Goal: Transaction & Acquisition: Purchase product/service

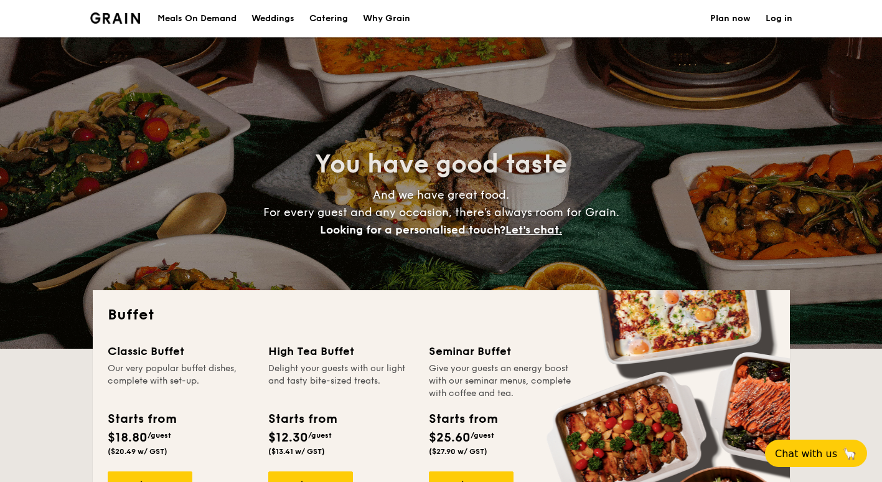
select select
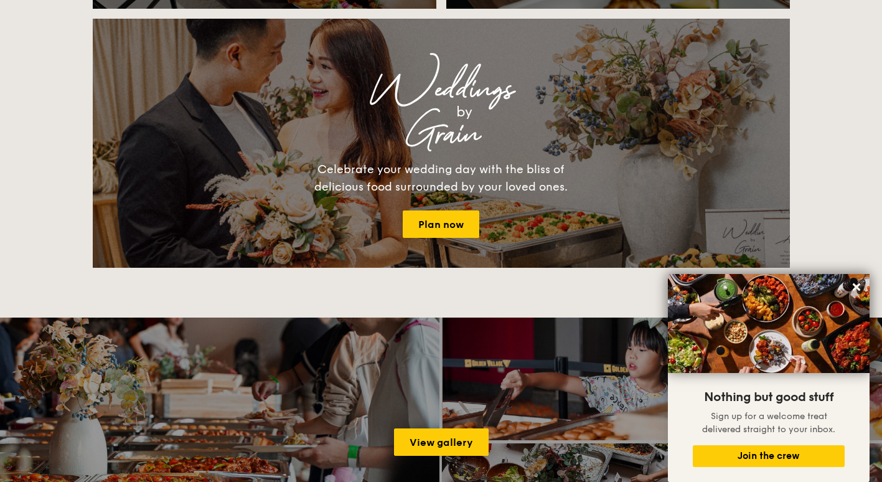
scroll to position [1498, 0]
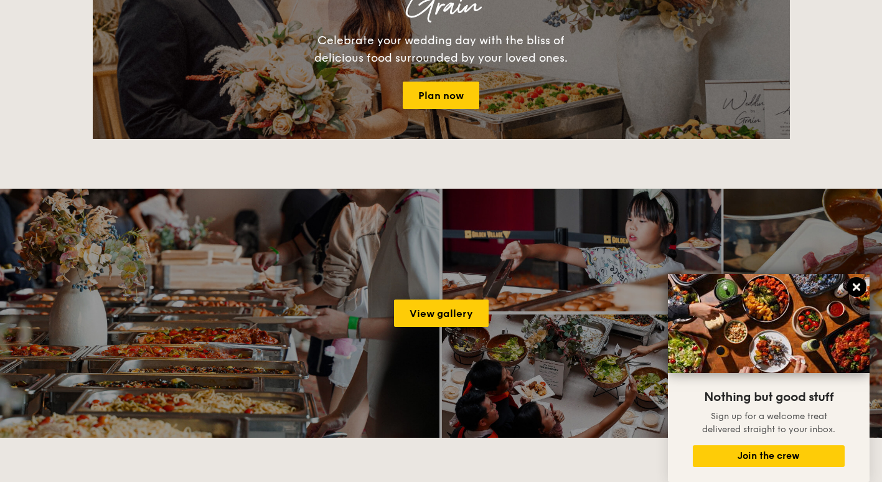
click at [860, 283] on icon at bounding box center [856, 286] width 11 height 11
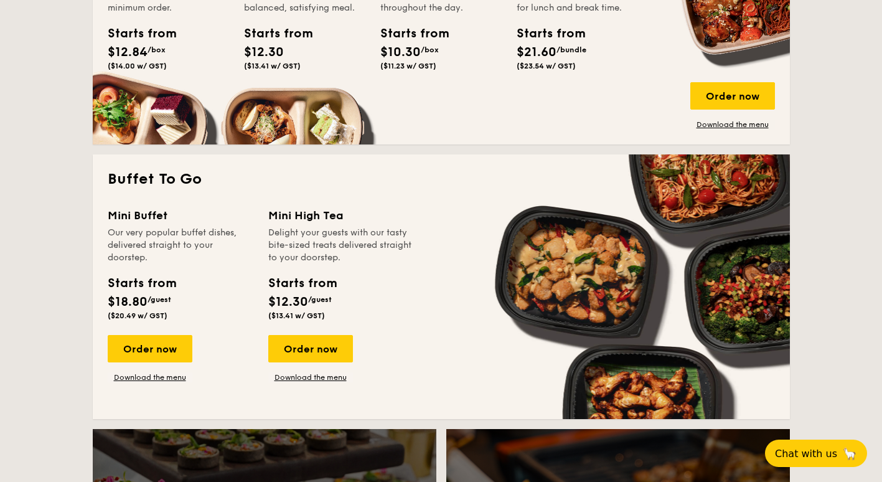
scroll to position [747, 0]
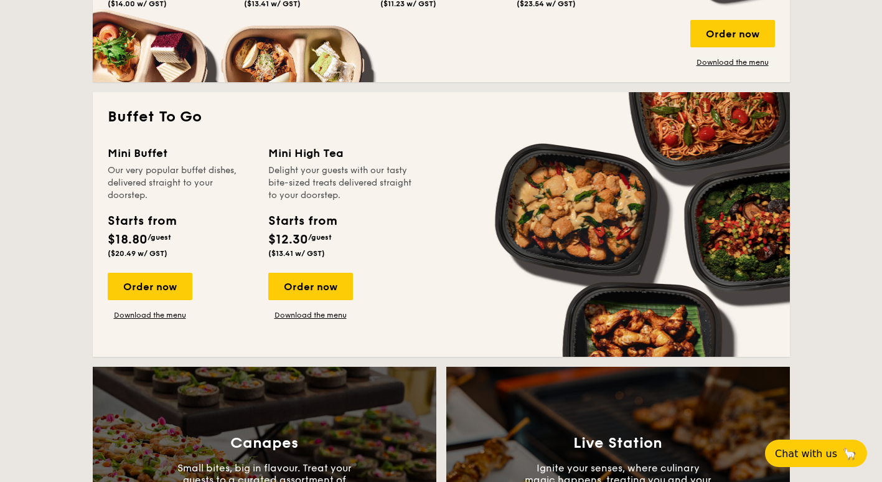
drag, startPoint x: 344, startPoint y: 199, endPoint x: 102, endPoint y: 175, distance: 243.2
click at [102, 175] on div "Buffet To Go Mini Buffet Our very popular buffet dishes, delivered straight to …" at bounding box center [441, 224] width 697 height 264
drag, startPoint x: 102, startPoint y: 175, endPoint x: 205, endPoint y: 187, distance: 104.0
click at [205, 187] on div "Our very popular buffet dishes, delivered straight to your doorstep." at bounding box center [181, 182] width 146 height 37
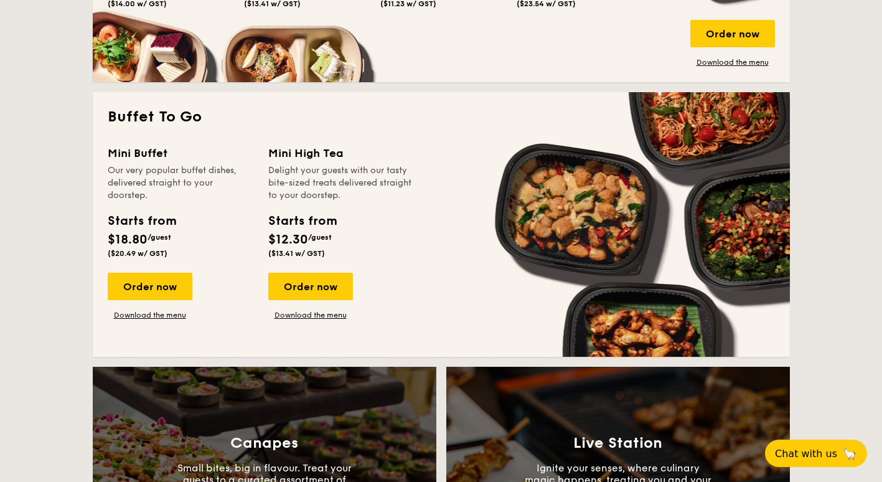
drag, startPoint x: 346, startPoint y: 167, endPoint x: 368, endPoint y: 196, distance: 36.5
click at [368, 196] on div "Delight your guests with our tasty bite-sized treats delivered straight to your…" at bounding box center [341, 182] width 146 height 37
drag, startPoint x: 368, startPoint y: 196, endPoint x: 346, endPoint y: 231, distance: 41.1
click at [346, 231] on div "Starts from $12.30 /guest ($13.41 w/ GST)" at bounding box center [341, 237] width 156 height 51
click at [334, 291] on div "Order now" at bounding box center [310, 286] width 85 height 27
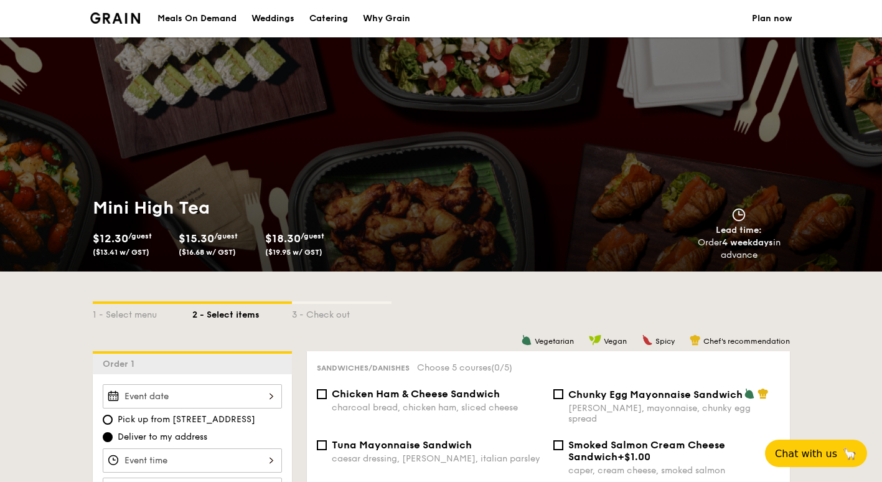
select select
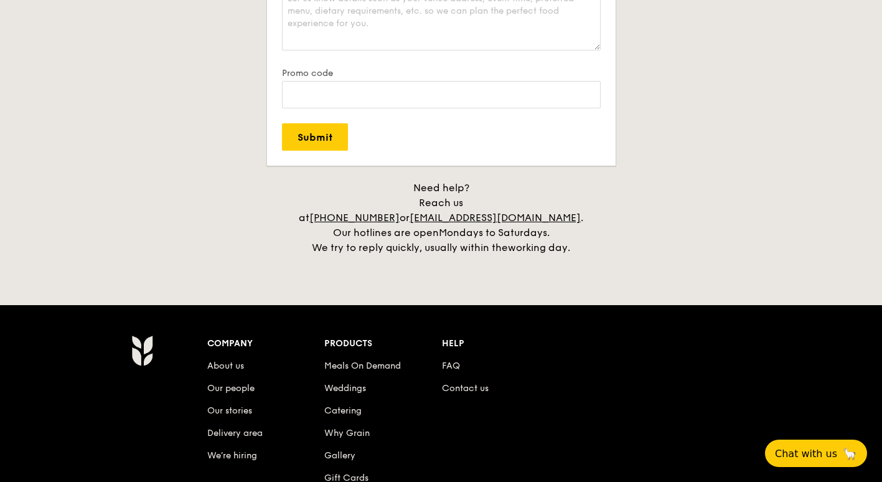
scroll to position [2551, 0]
